Goal: Information Seeking & Learning: Learn about a topic

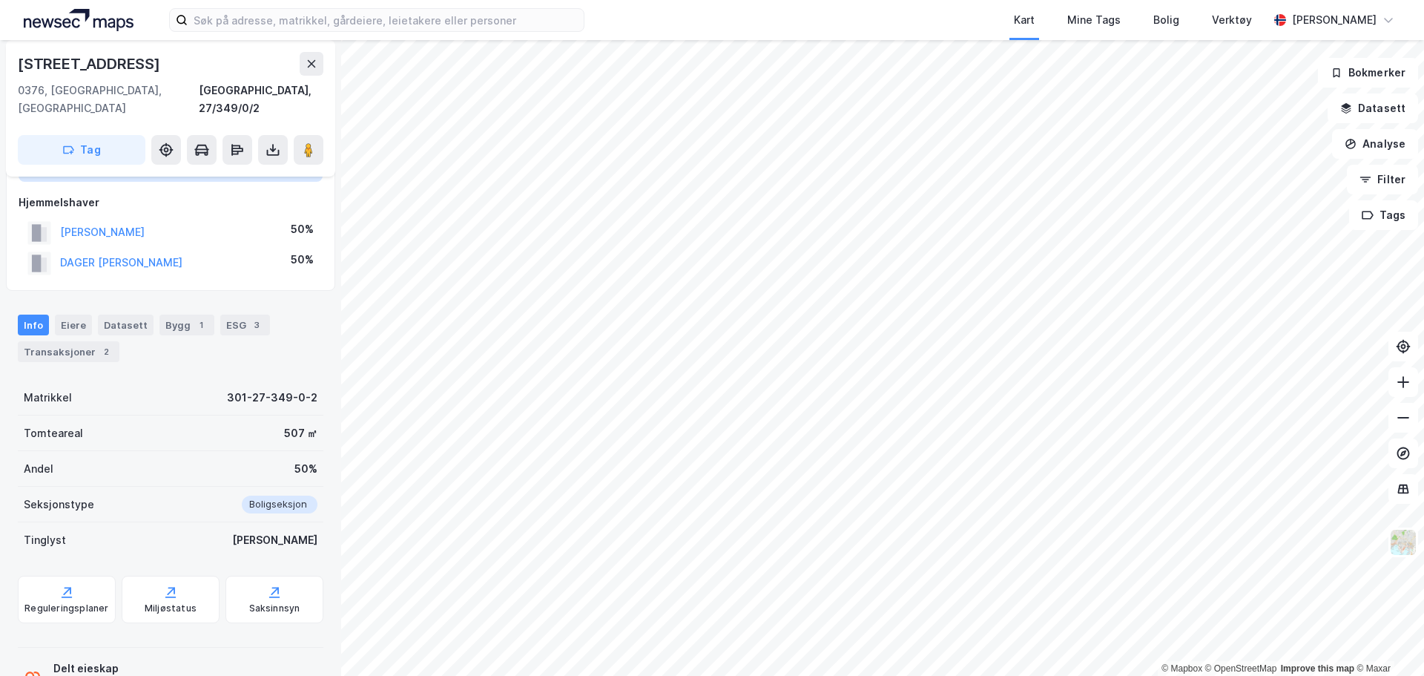
scroll to position [112, 0]
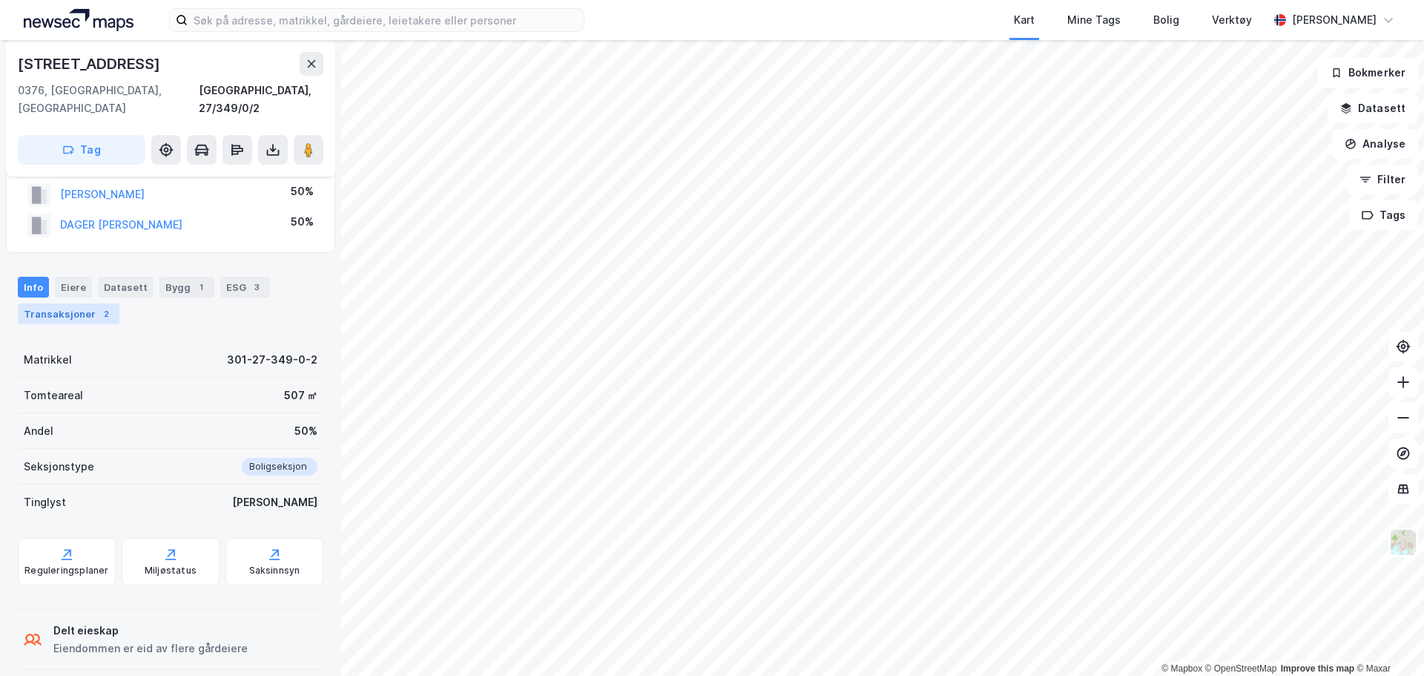
click at [99, 306] on div "2" at bounding box center [106, 313] width 15 height 15
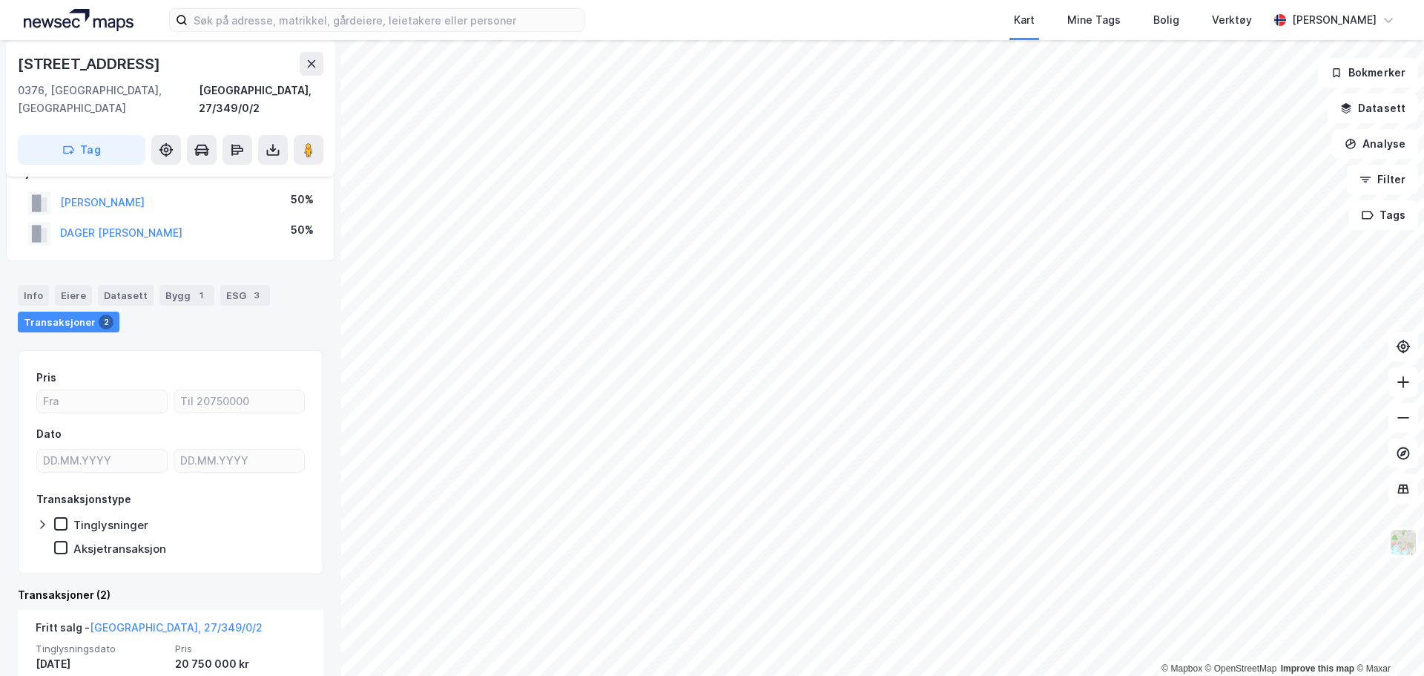
scroll to position [401, 0]
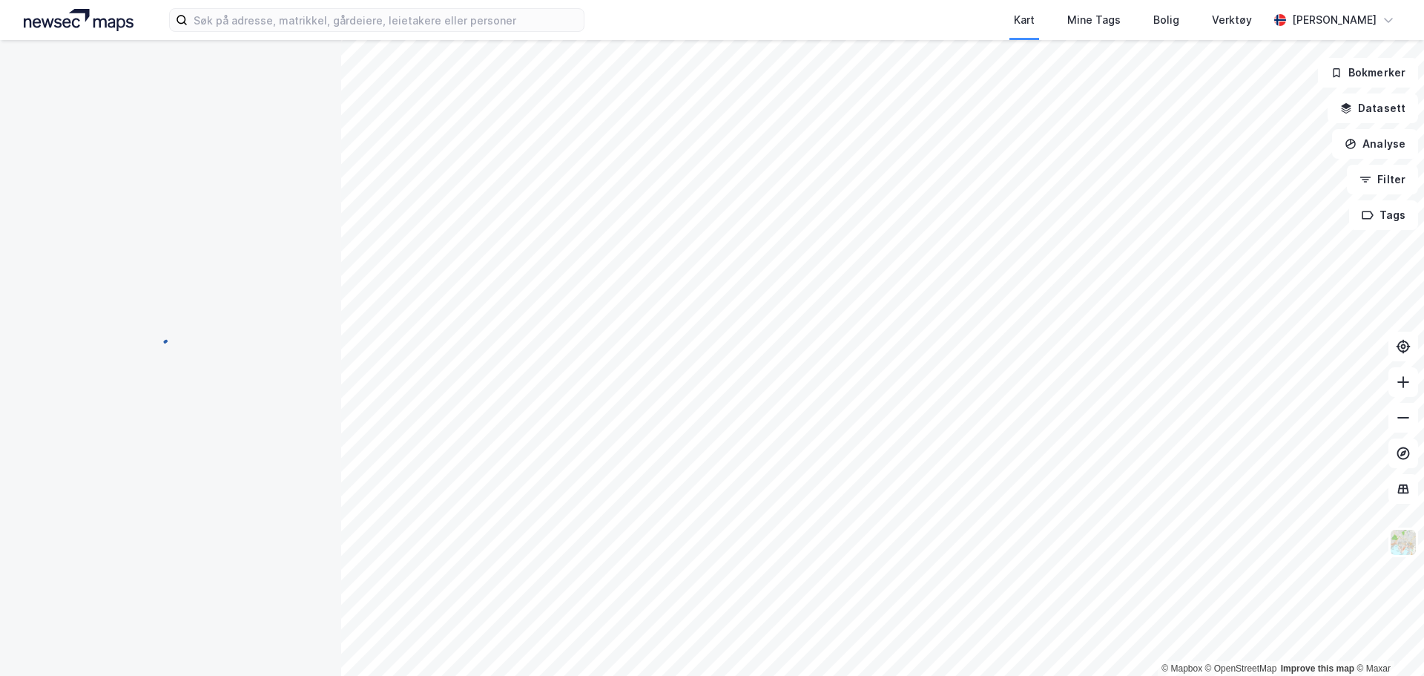
scroll to position [4, 0]
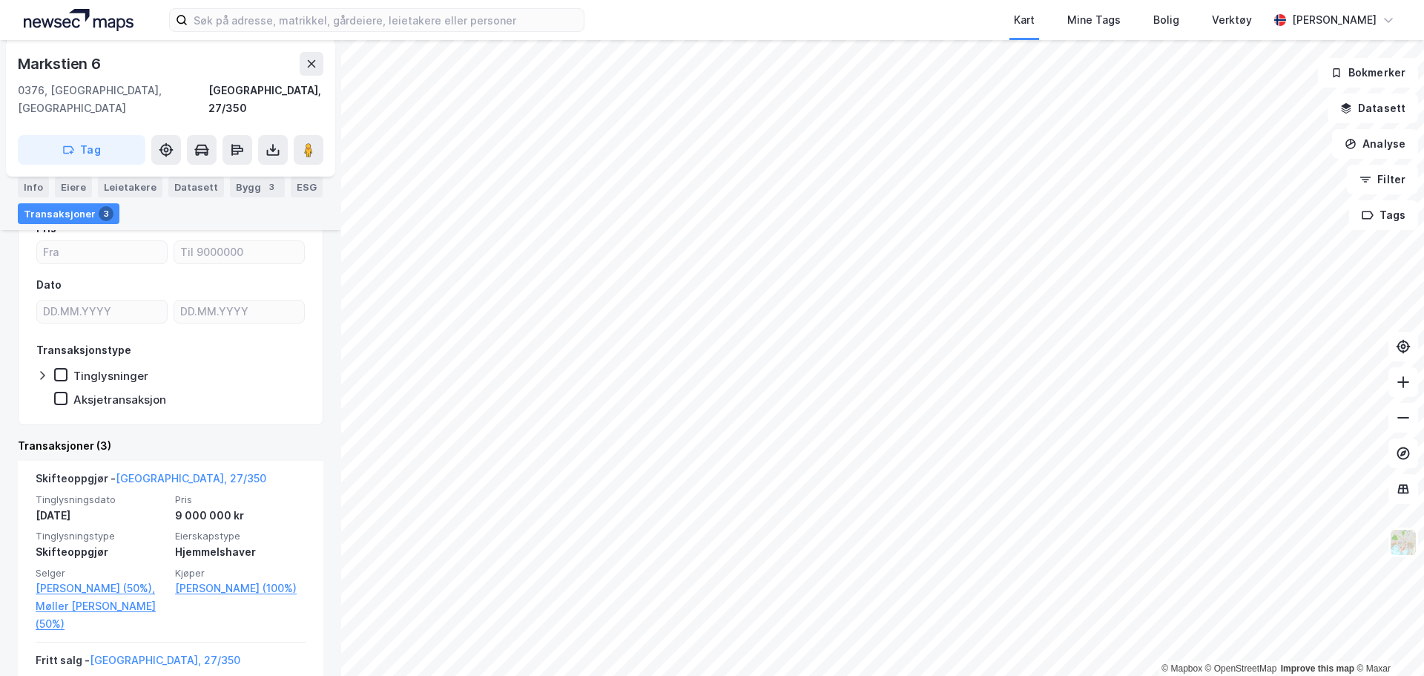
scroll to position [297, 0]
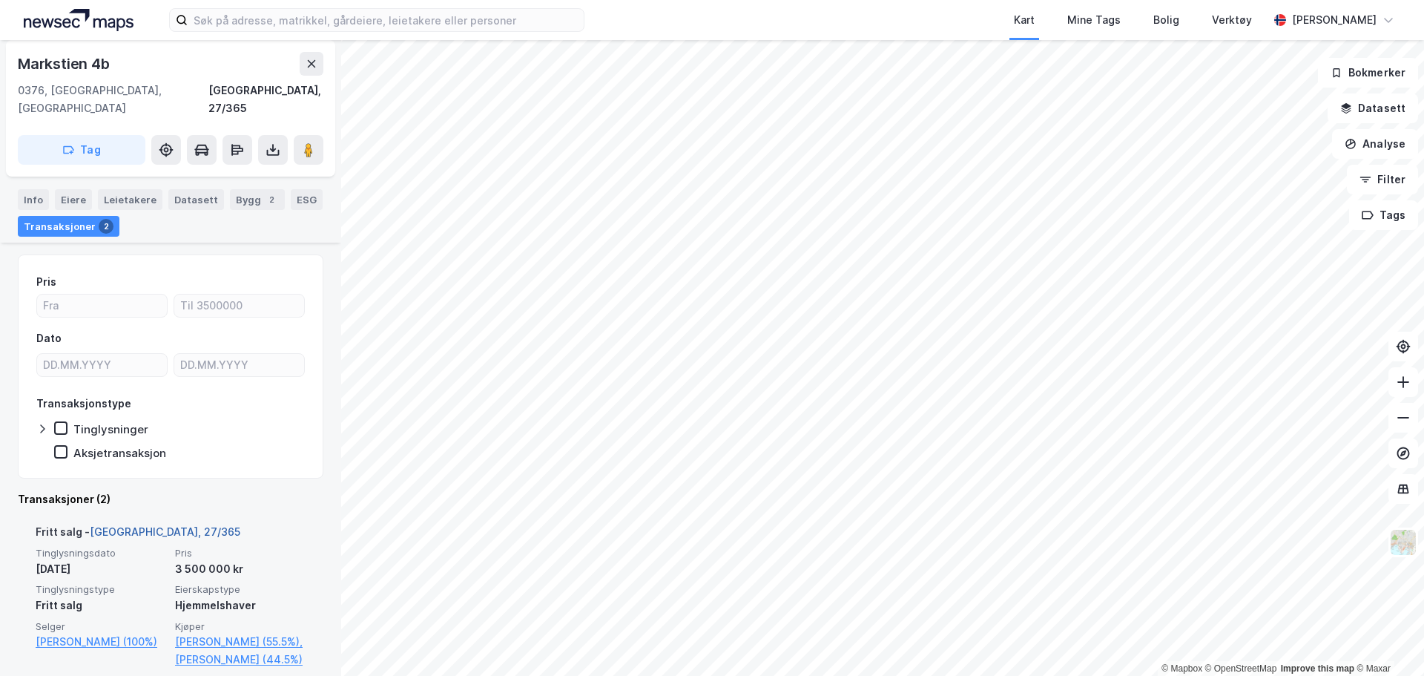
scroll to position [292, 0]
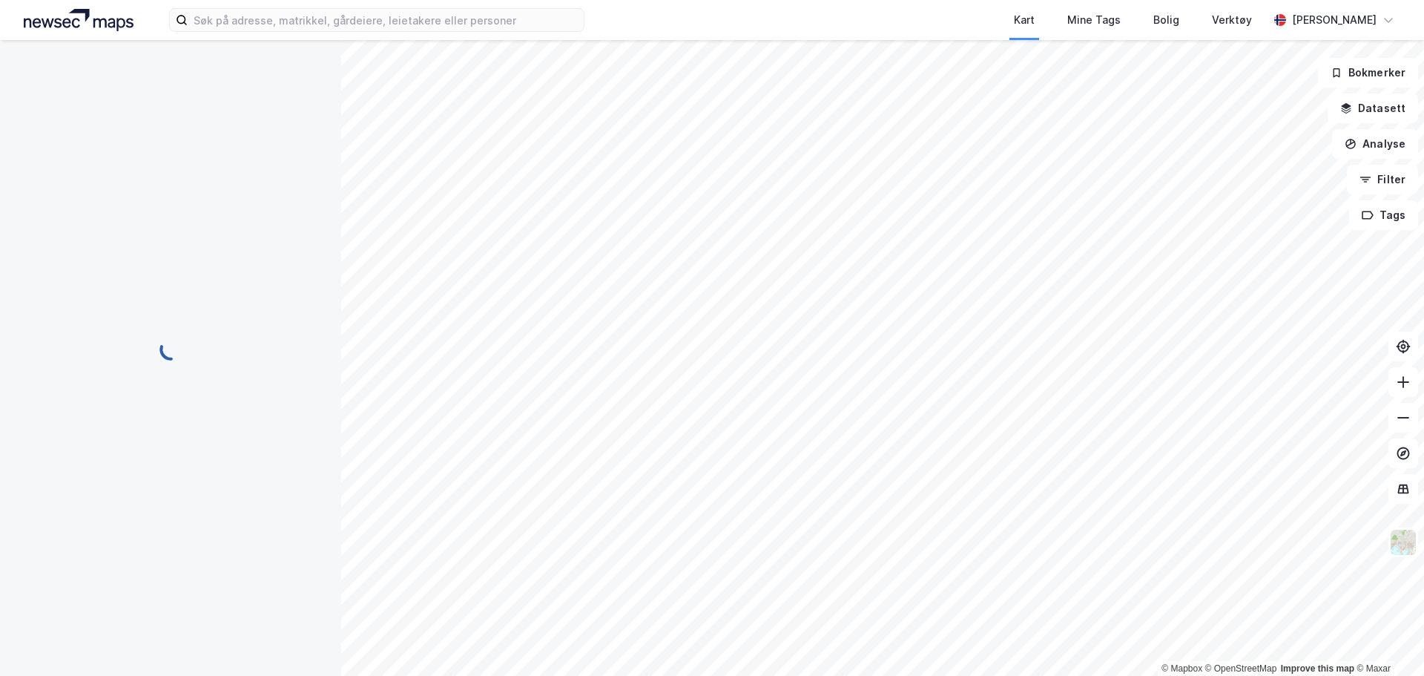
scroll to position [1, 0]
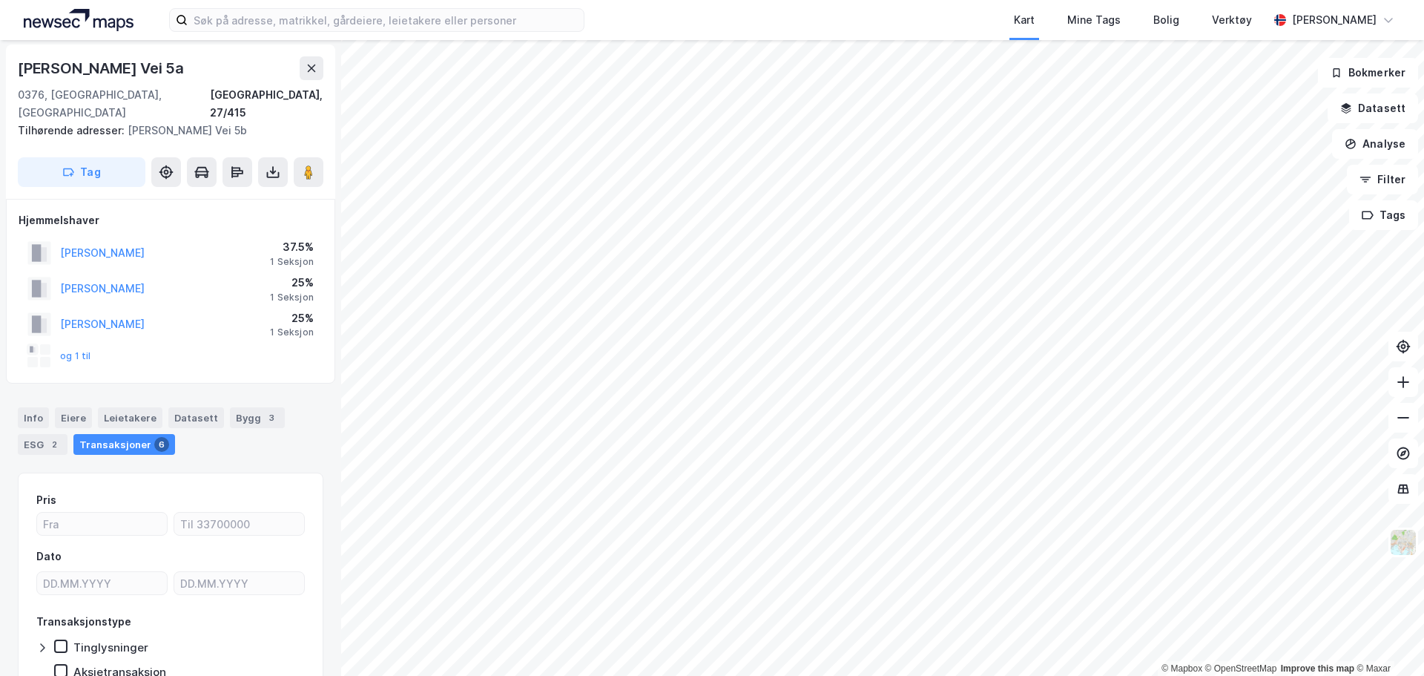
click at [763, 0] on html "Kart Mine Tags Bolig Verktøy [PERSON_NAME] © Mapbox © OpenStreetMap Improve thi…" at bounding box center [712, 338] width 1424 height 676
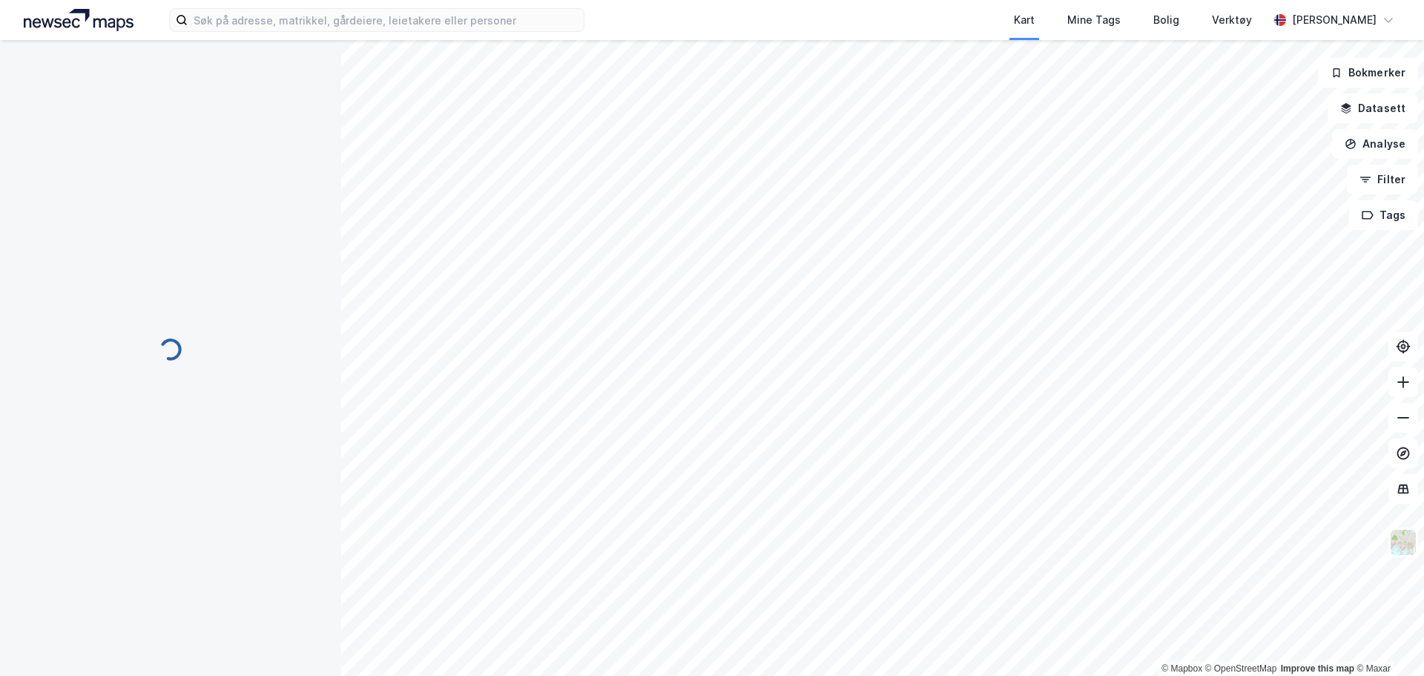
scroll to position [1, 0]
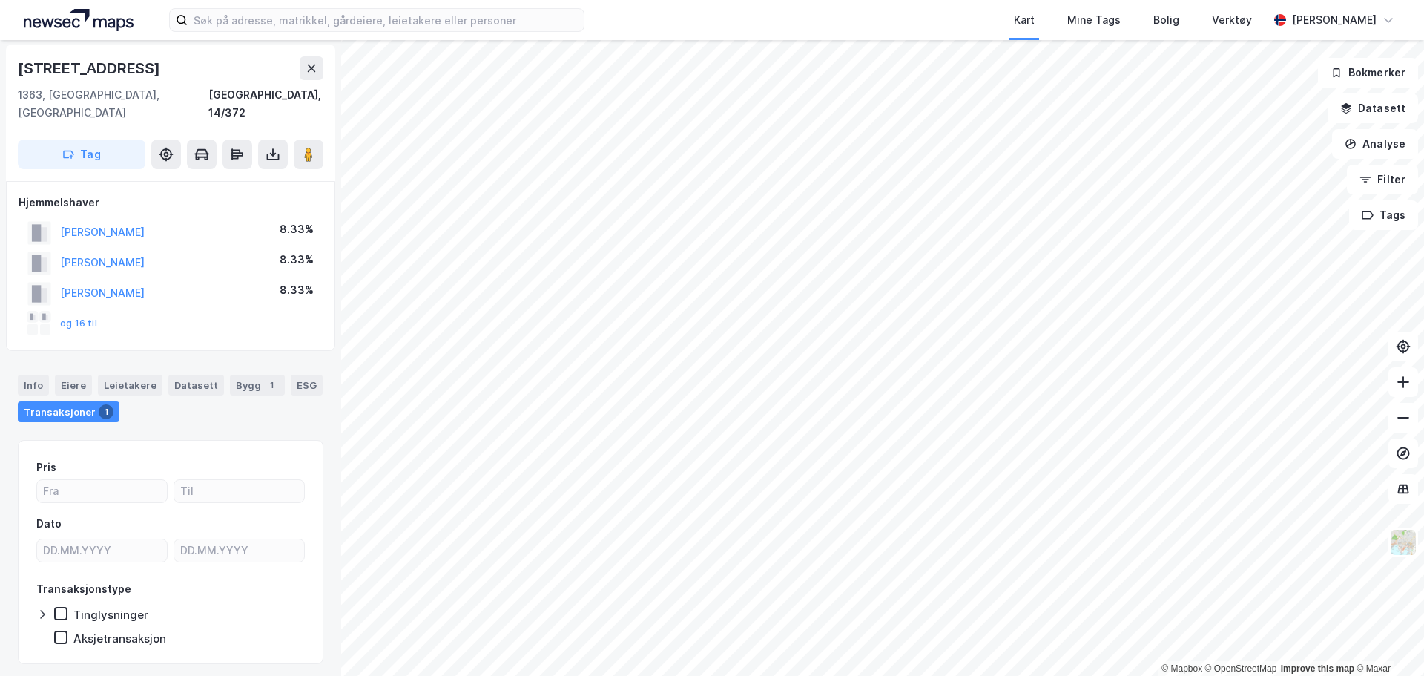
scroll to position [1, 0]
click at [0, 0] on button "og 16 til" at bounding box center [0, 0] width 0 height 0
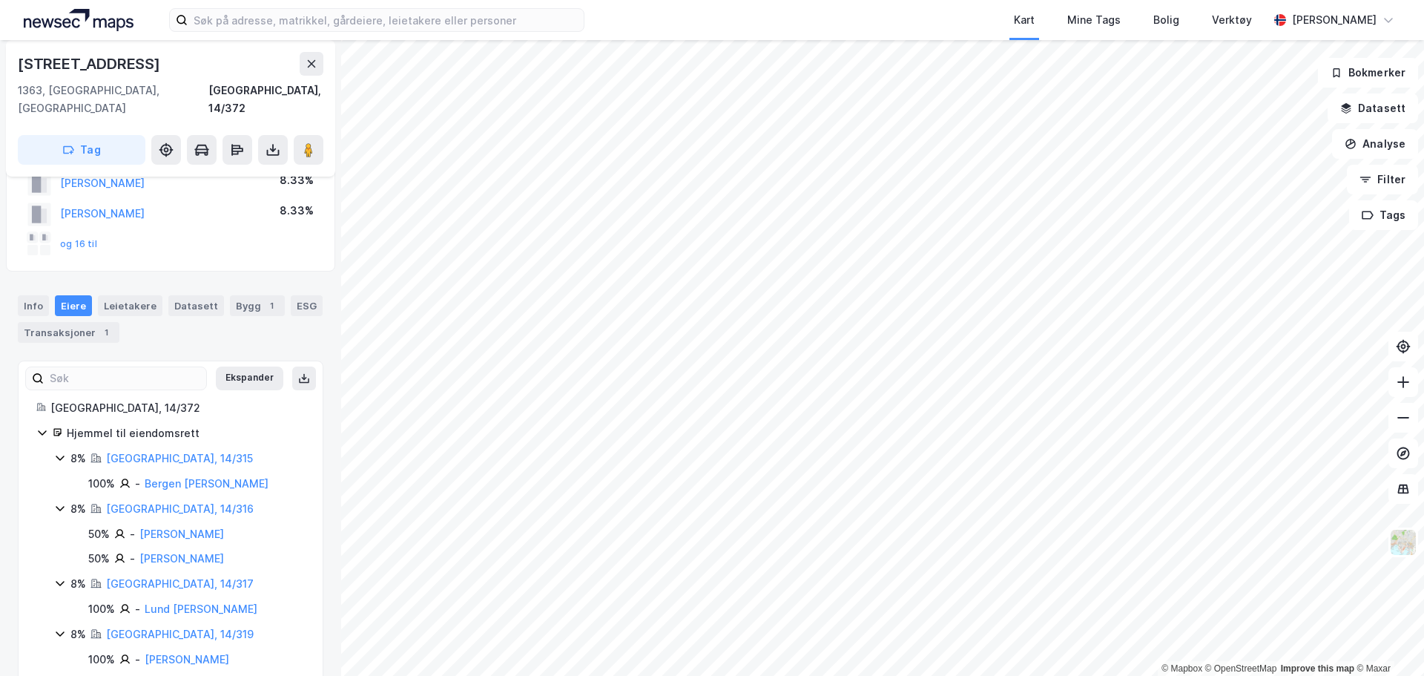
scroll to position [72, 0]
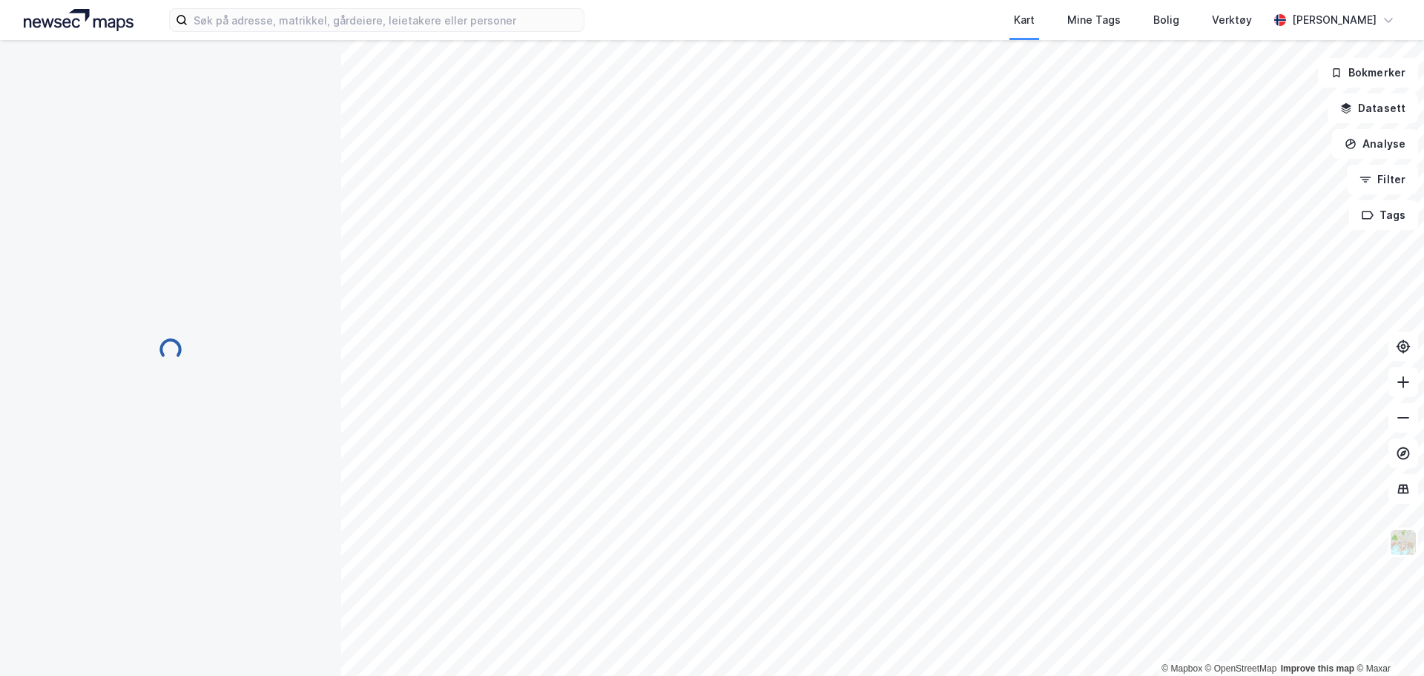
scroll to position [16, 0]
